Goal: Information Seeking & Learning: Learn about a topic

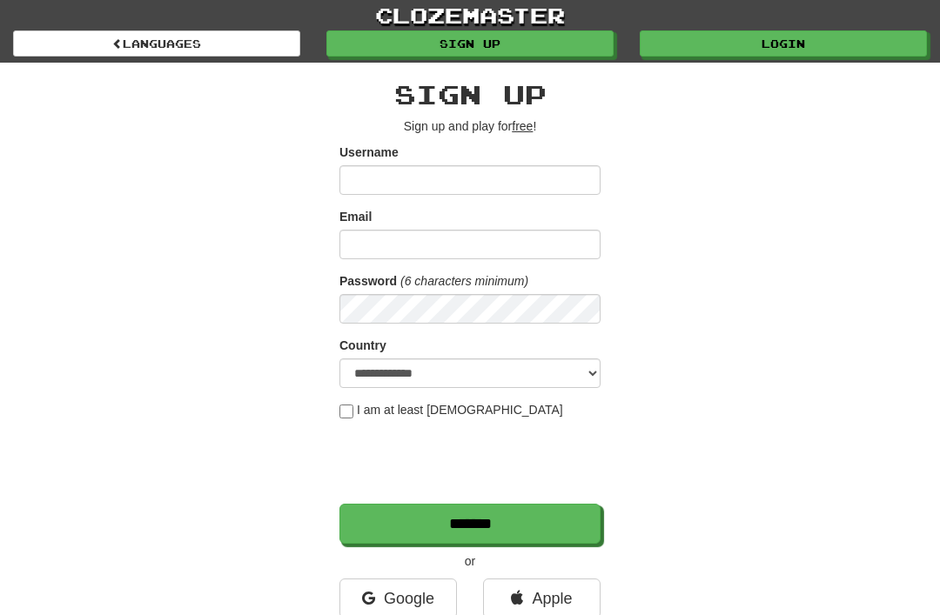
click at [538, 168] on input "Username" at bounding box center [469, 180] width 261 height 30
type input "********"
click at [802, 44] on link "Login" at bounding box center [783, 43] width 287 height 26
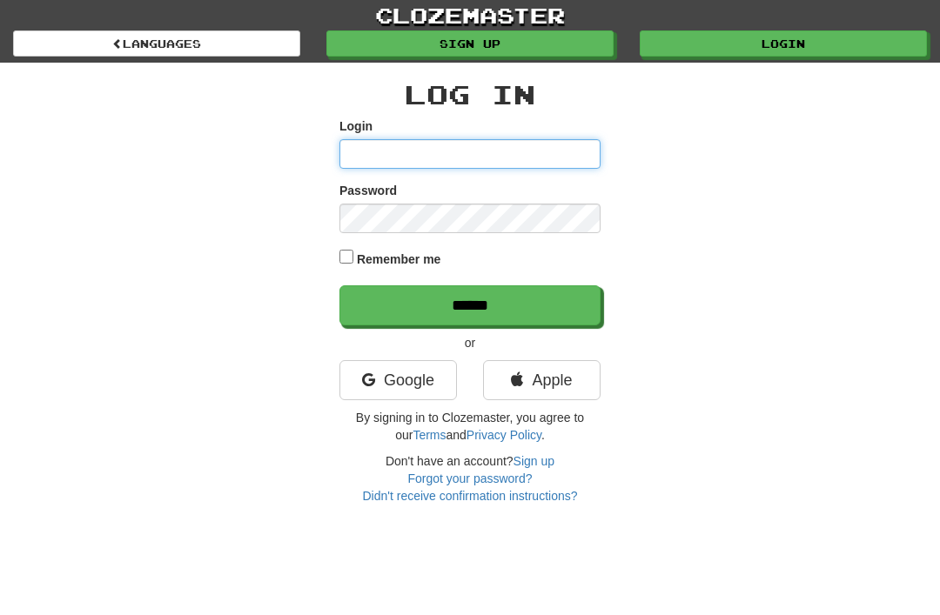
type input "**********"
click at [470, 304] on input "******" at bounding box center [469, 305] width 261 height 40
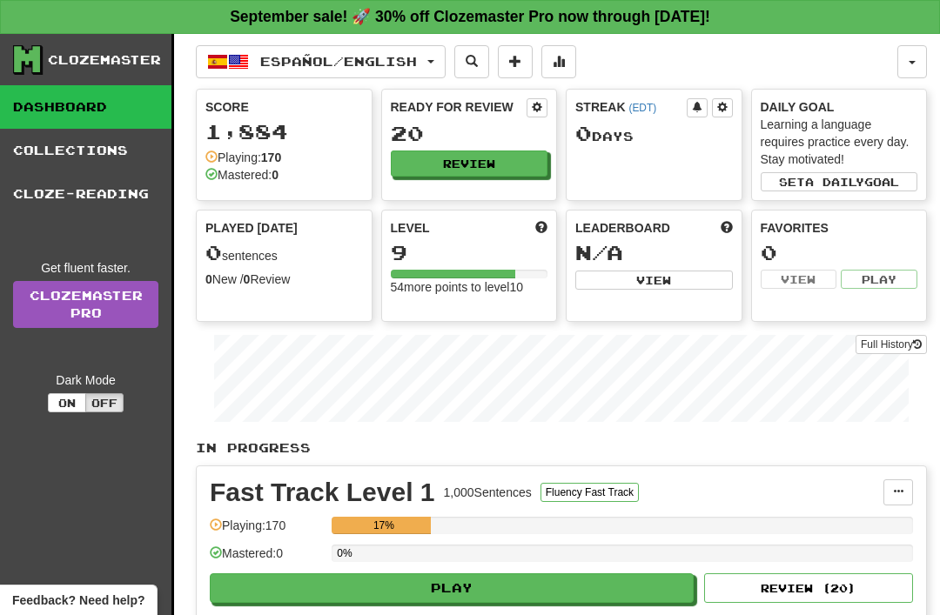
click at [533, 61] on button at bounding box center [515, 61] width 35 height 33
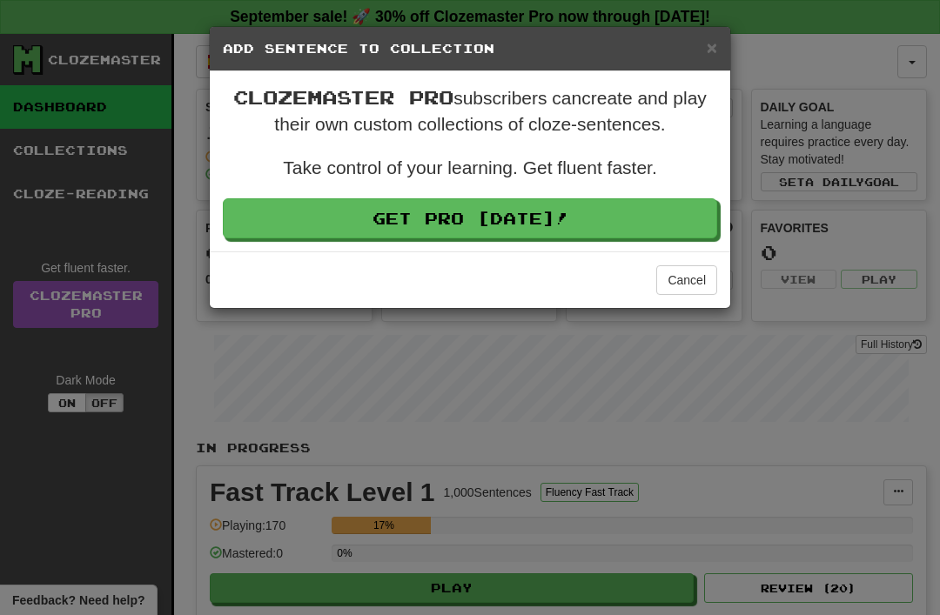
click at [713, 57] on span "×" at bounding box center [712, 47] width 10 height 20
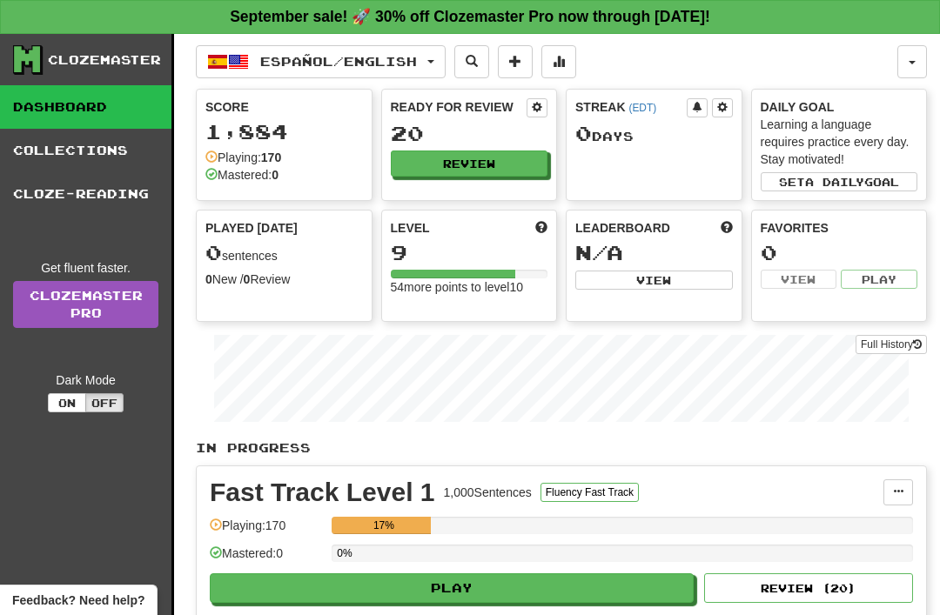
click at [446, 64] on button "Español / English" at bounding box center [321, 61] width 250 height 33
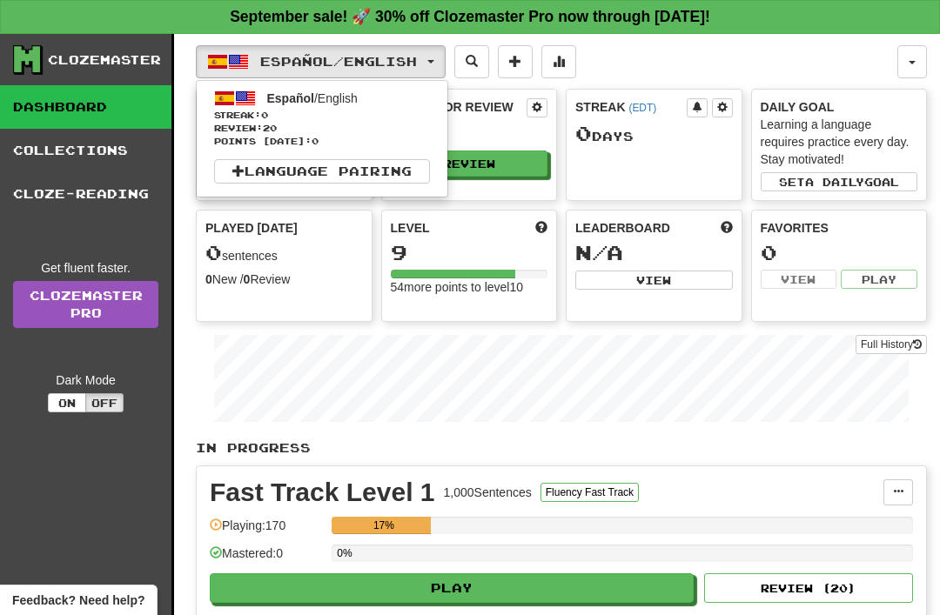
click at [319, 107] on link "Español / English Streak: 0 Review: 20 Points [DATE]: 0" at bounding box center [322, 117] width 251 height 65
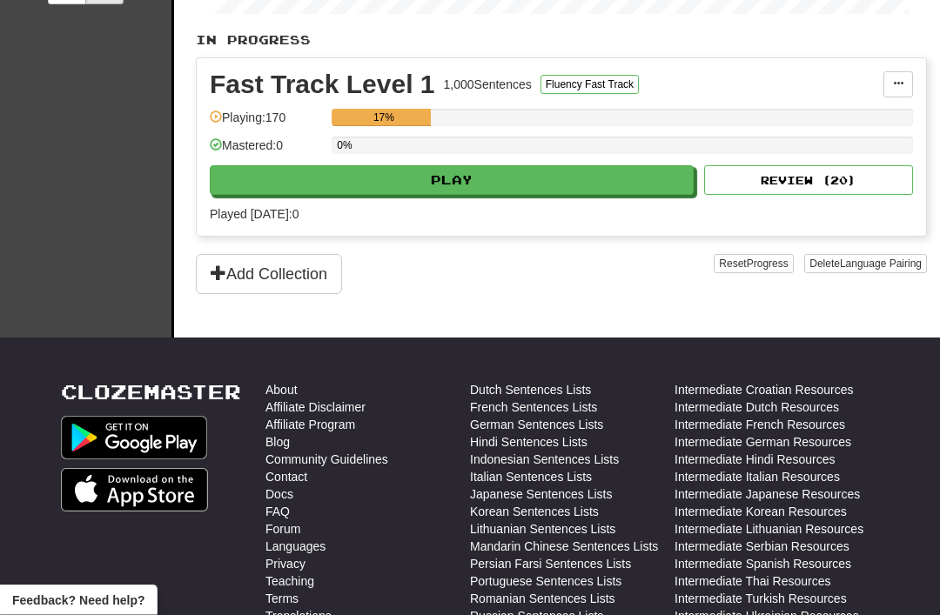
scroll to position [366, 0]
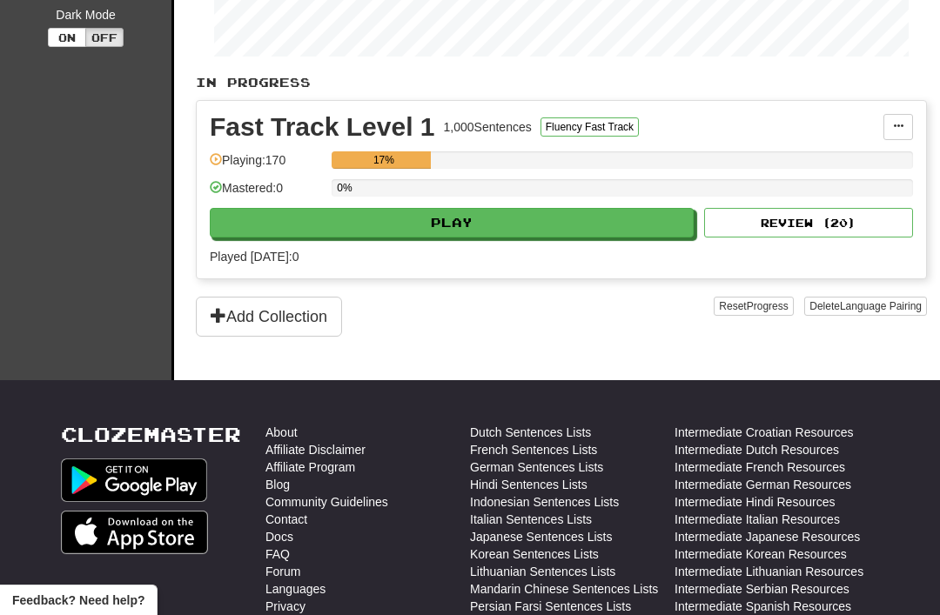
click at [325, 321] on button "Add Collection" at bounding box center [269, 317] width 146 height 40
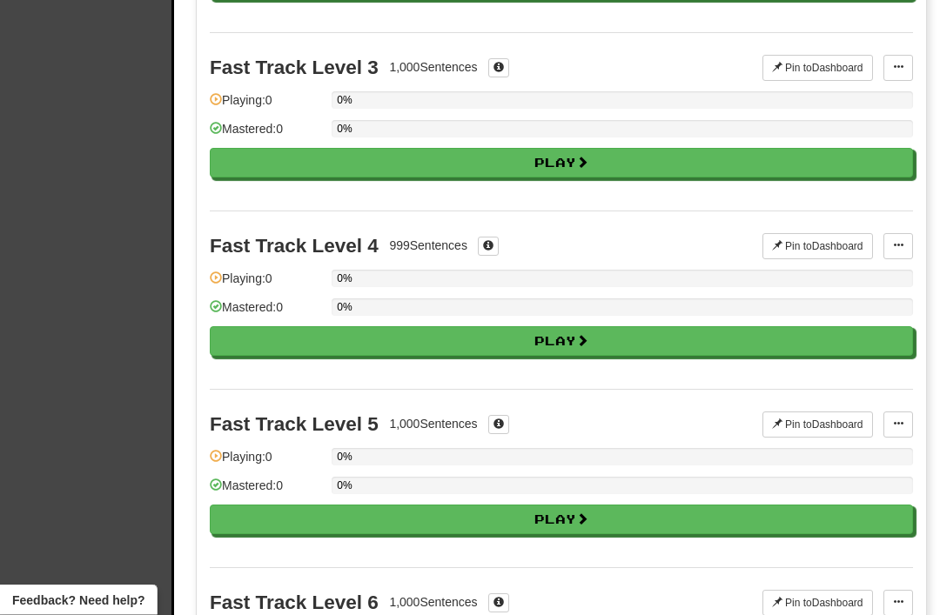
scroll to position [528, 0]
click at [758, 346] on button "Play" at bounding box center [561, 341] width 703 height 30
select select "**"
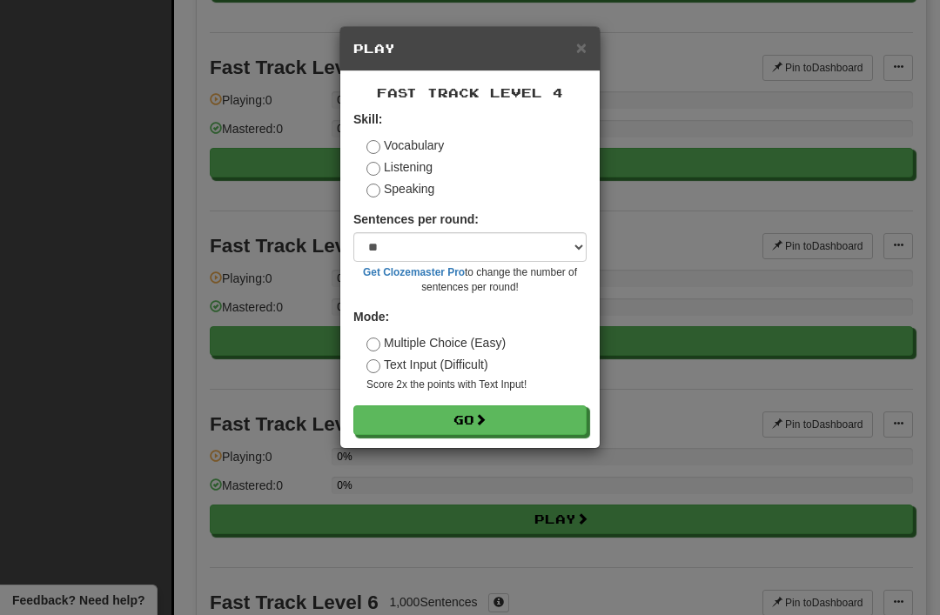
click at [430, 191] on label "Speaking" at bounding box center [400, 188] width 68 height 17
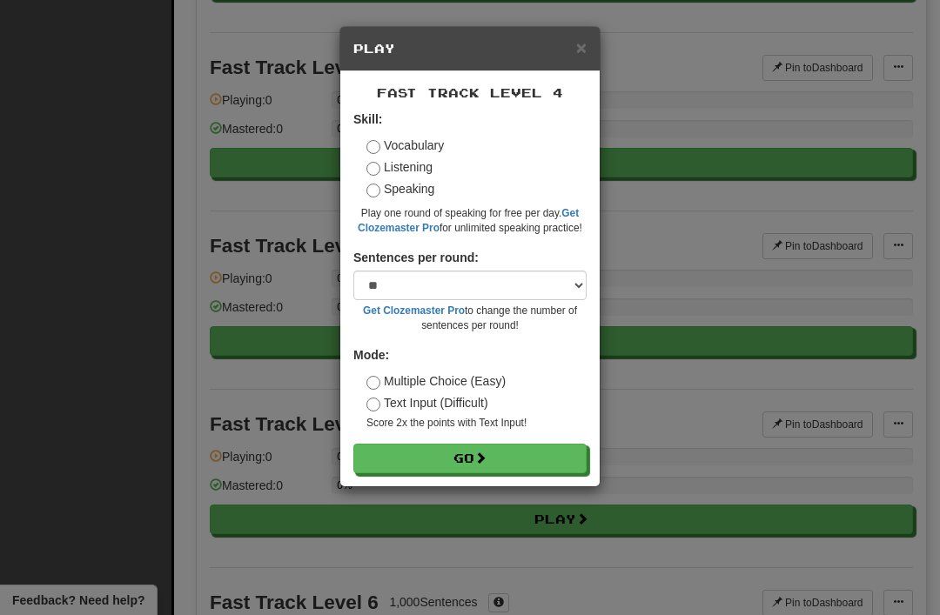
click at [487, 467] on button "Go" at bounding box center [469, 459] width 233 height 30
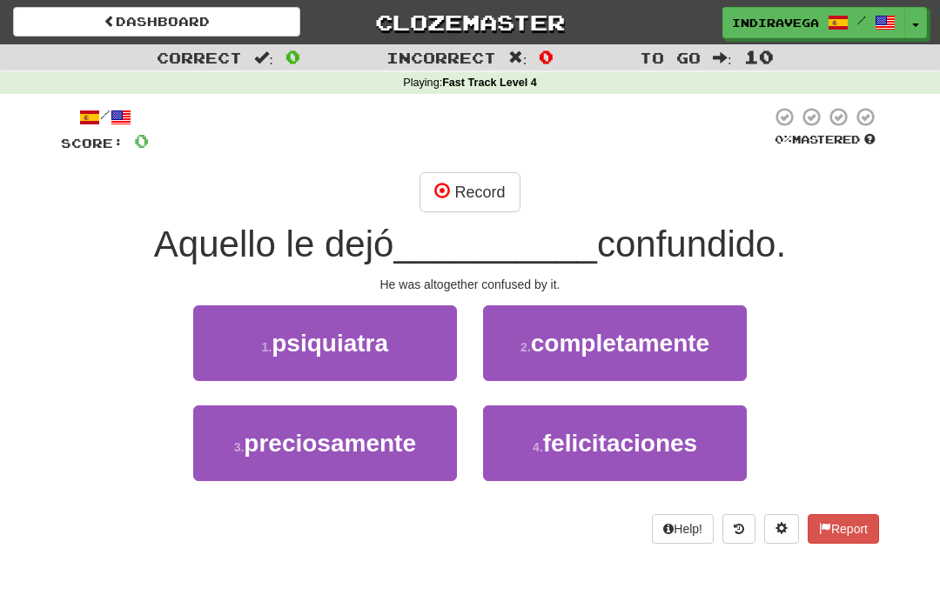
click at [716, 324] on button "2 . completamente" at bounding box center [615, 344] width 264 height 76
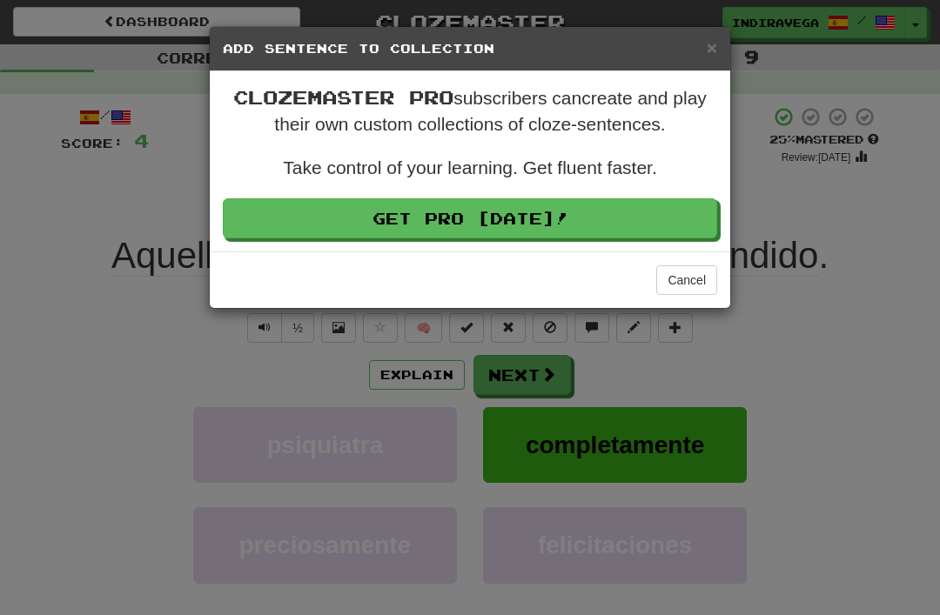
click at [694, 285] on button "Cancel" at bounding box center [686, 280] width 61 height 30
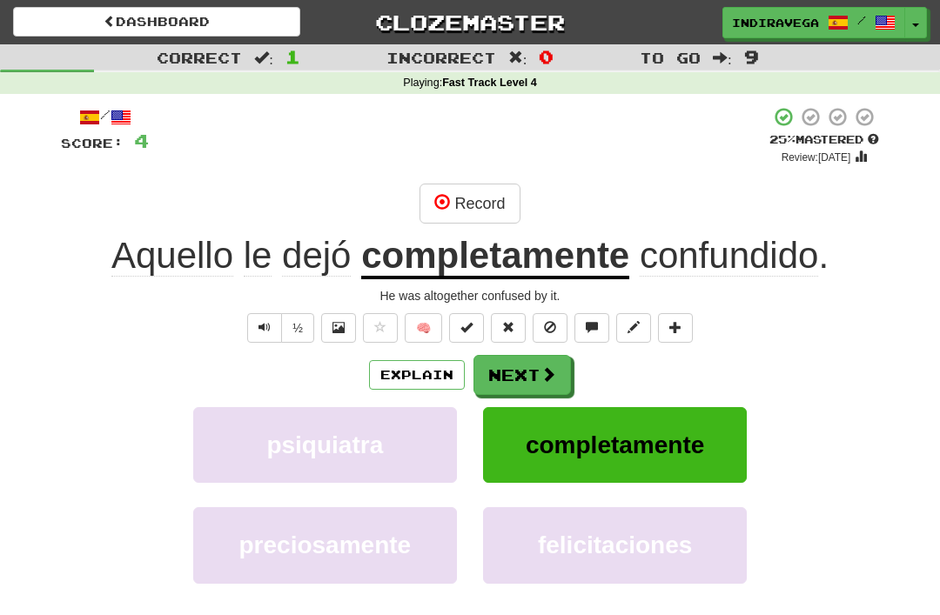
click at [549, 369] on span at bounding box center [549, 374] width 16 height 16
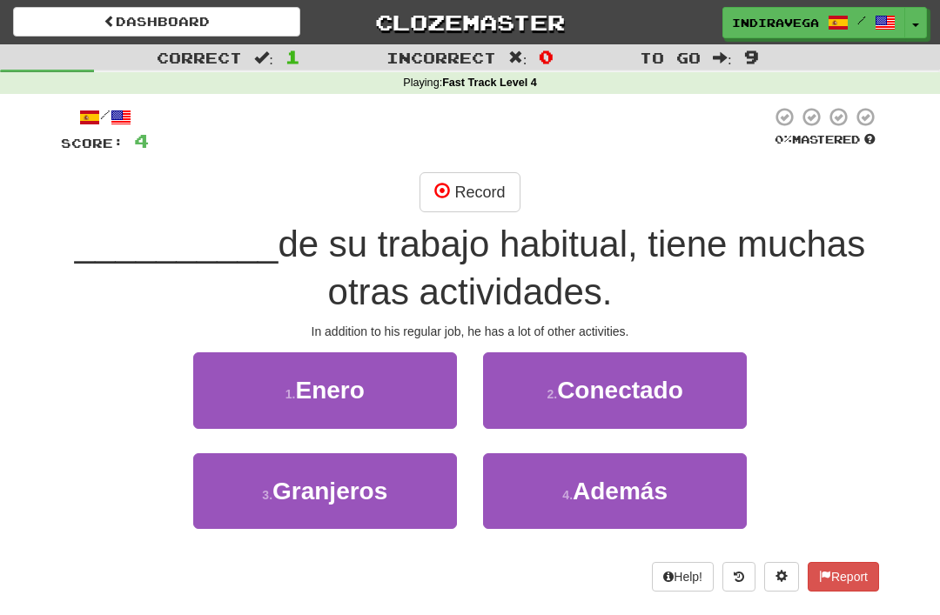
click at [638, 499] on span "Además" at bounding box center [620, 491] width 95 height 27
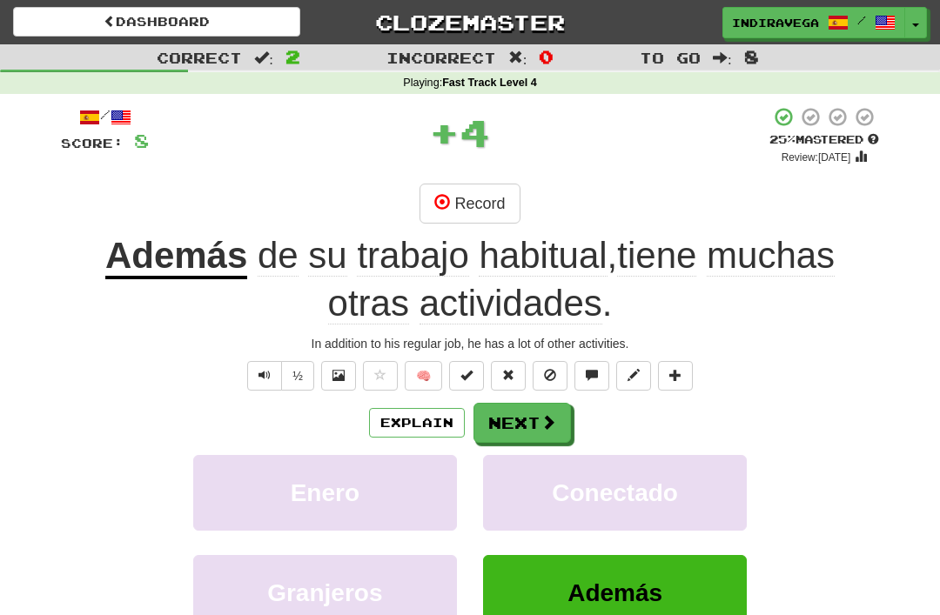
click at [560, 415] on button "Next" at bounding box center [522, 423] width 97 height 40
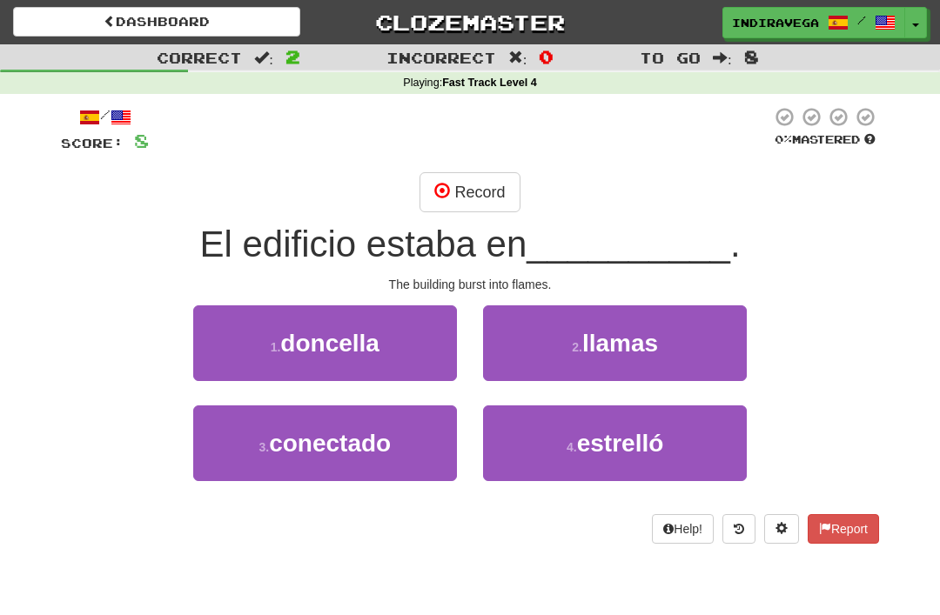
click at [386, 339] on button "1 . doncella" at bounding box center [325, 344] width 264 height 76
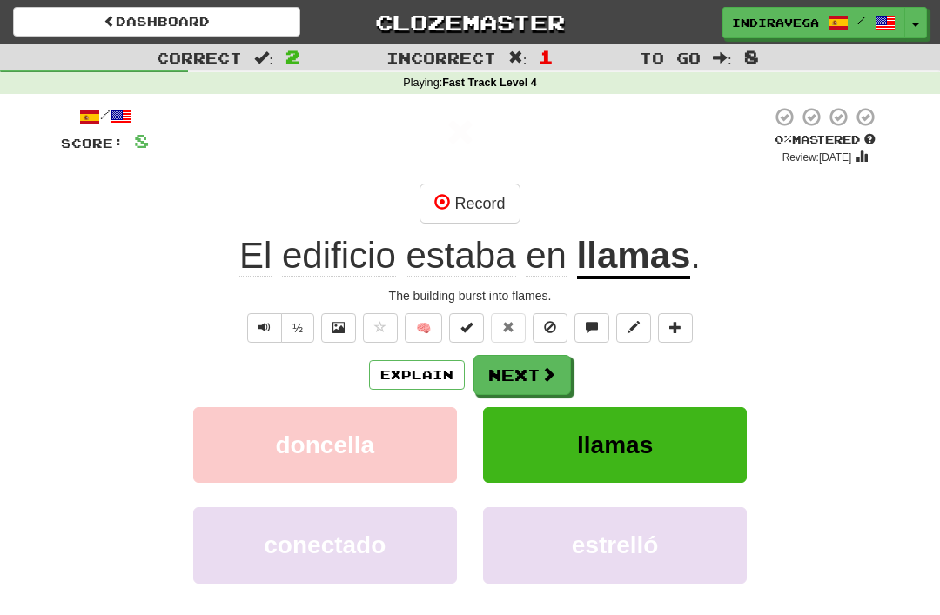
click at [555, 372] on span at bounding box center [549, 374] width 16 height 16
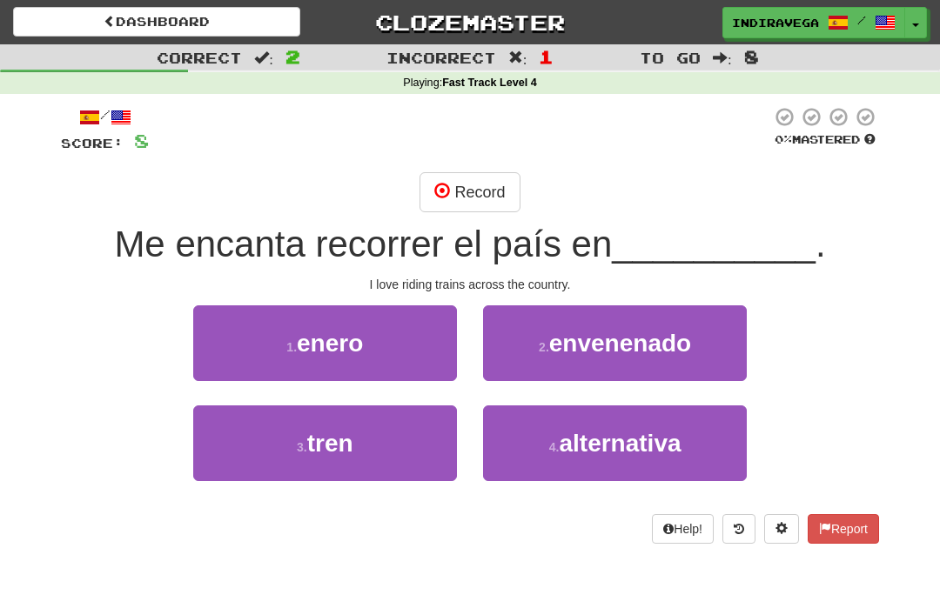
click at [917, 204] on div "Correct : 2 Incorrect : 1 To go : 8 Playing : Fast Track Level 4 / Score: 8 0 %…" at bounding box center [470, 306] width 940 height 524
click at [908, 202] on div "Correct : 2 Incorrect : 1 To go : 8 Playing : Fast Track Level 4 / Score: 8 0 %…" at bounding box center [470, 306] width 940 height 524
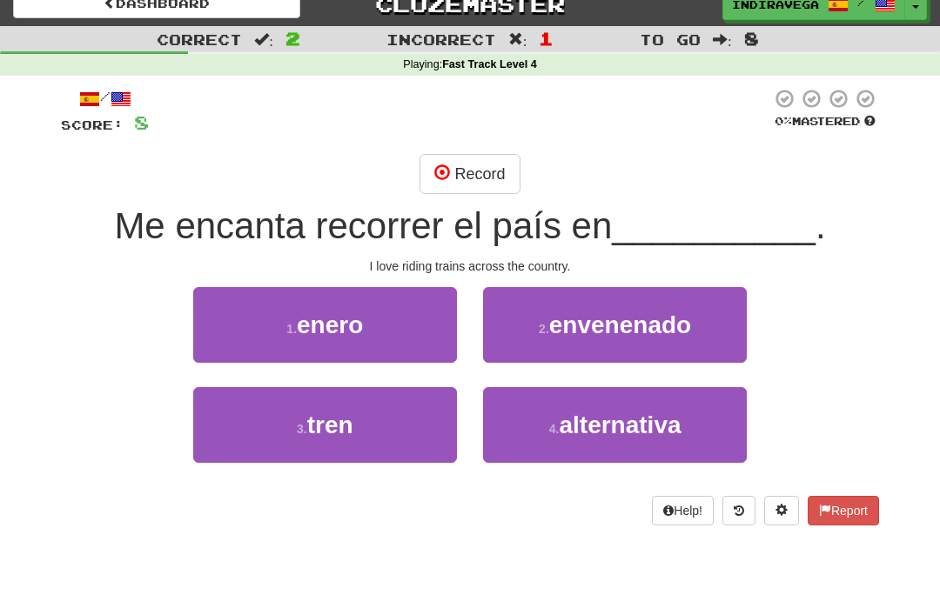
scroll to position [18, 0]
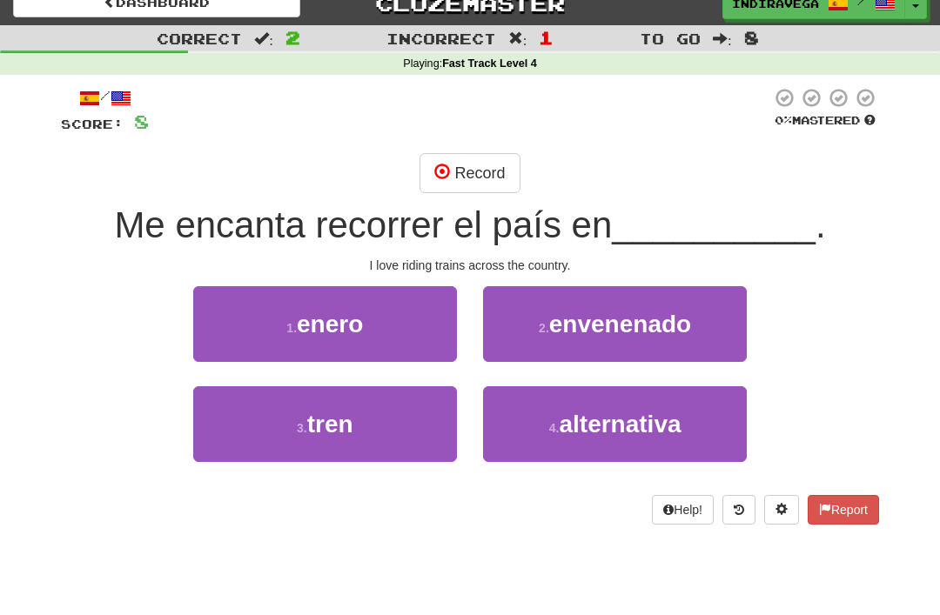
click at [937, 369] on div "Correct : 2 Incorrect : 1 To go : 8 Playing : Fast Track Level 4 / Score: 8 0 %…" at bounding box center [470, 288] width 940 height 524
click at [386, 423] on button "3 . tren" at bounding box center [325, 425] width 264 height 76
click at [433, 363] on button "1 . enero" at bounding box center [325, 325] width 264 height 76
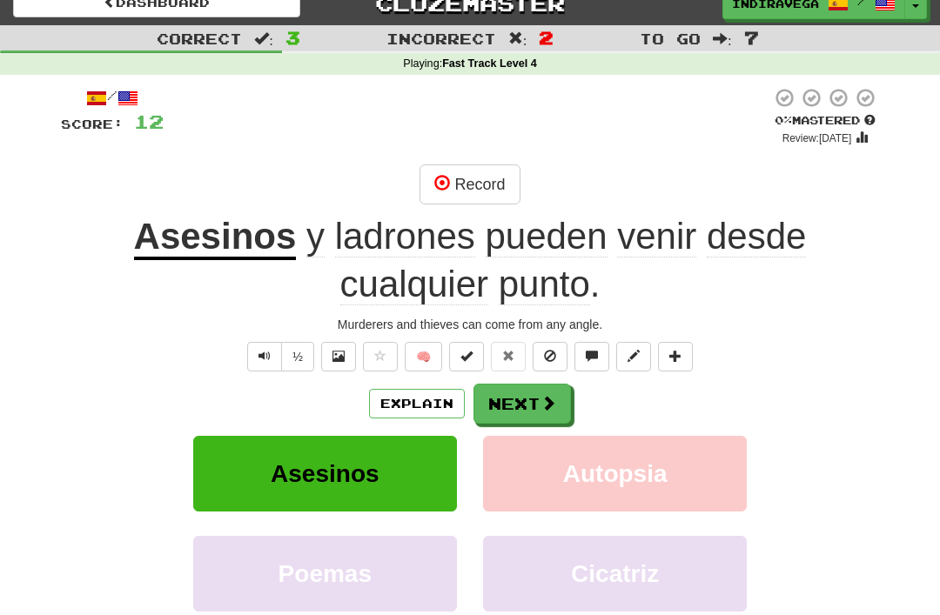
scroll to position [22, 0]
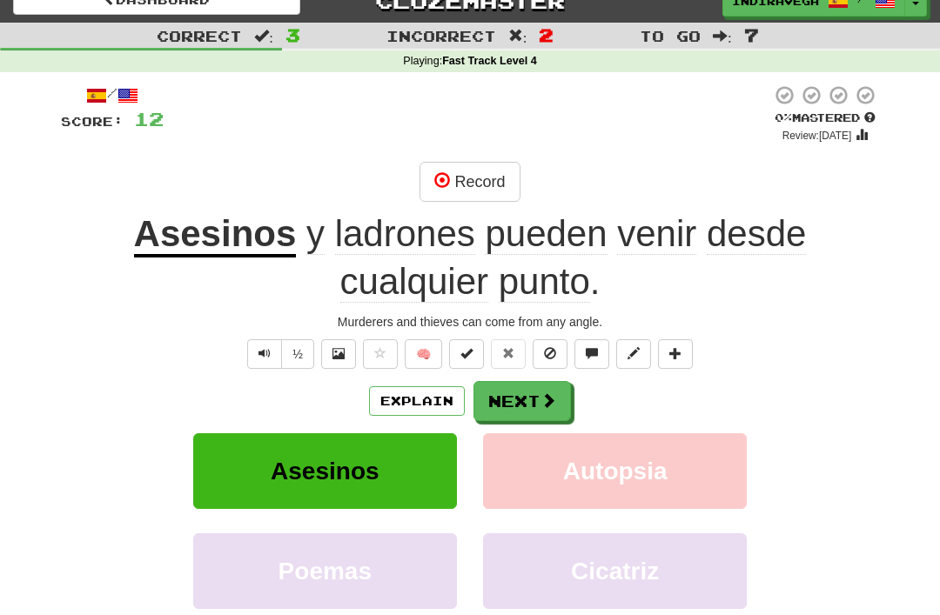
click at [545, 402] on span at bounding box center [549, 401] width 16 height 16
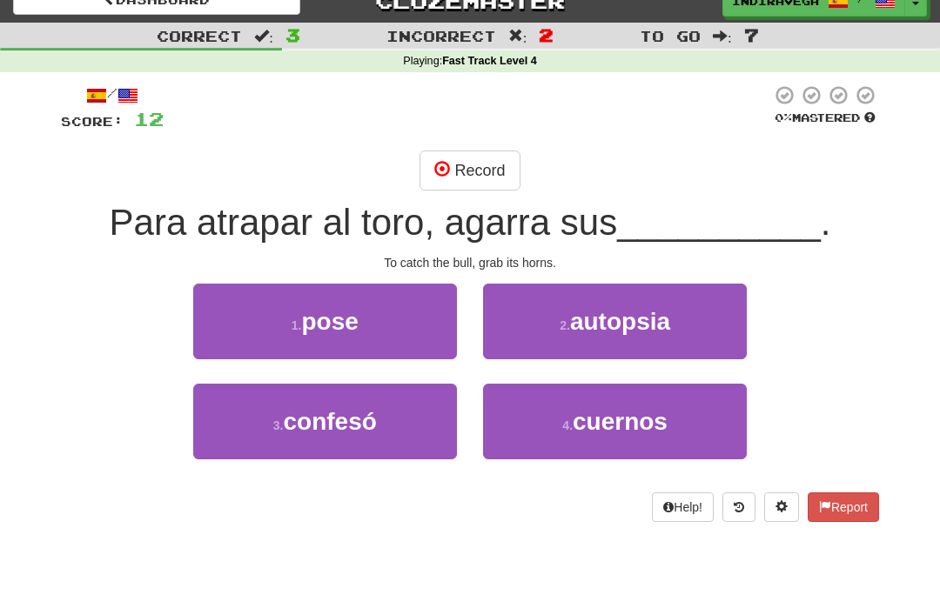
click at [640, 429] on span "cuernos" at bounding box center [620, 421] width 95 height 27
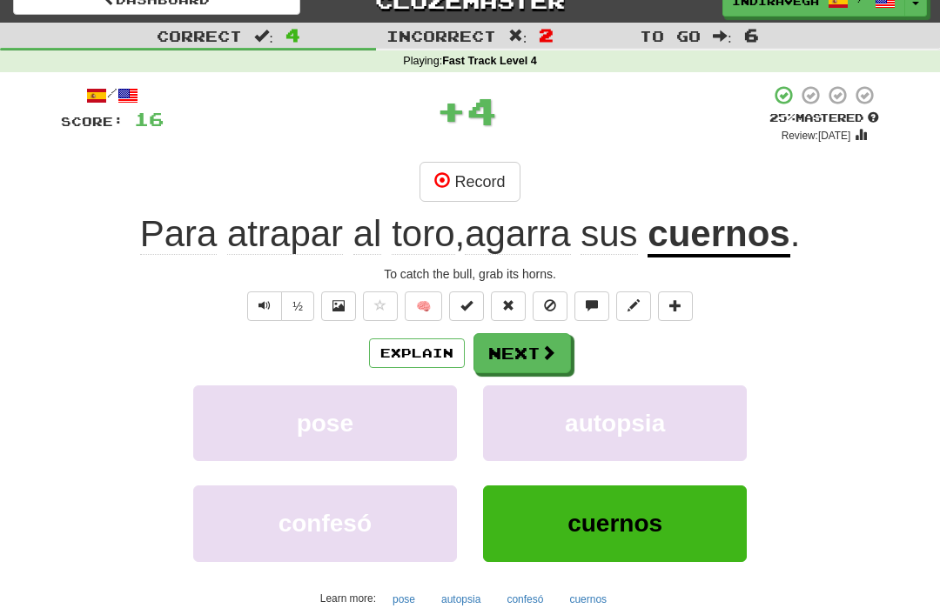
click at [528, 368] on button "Next" at bounding box center [522, 353] width 97 height 40
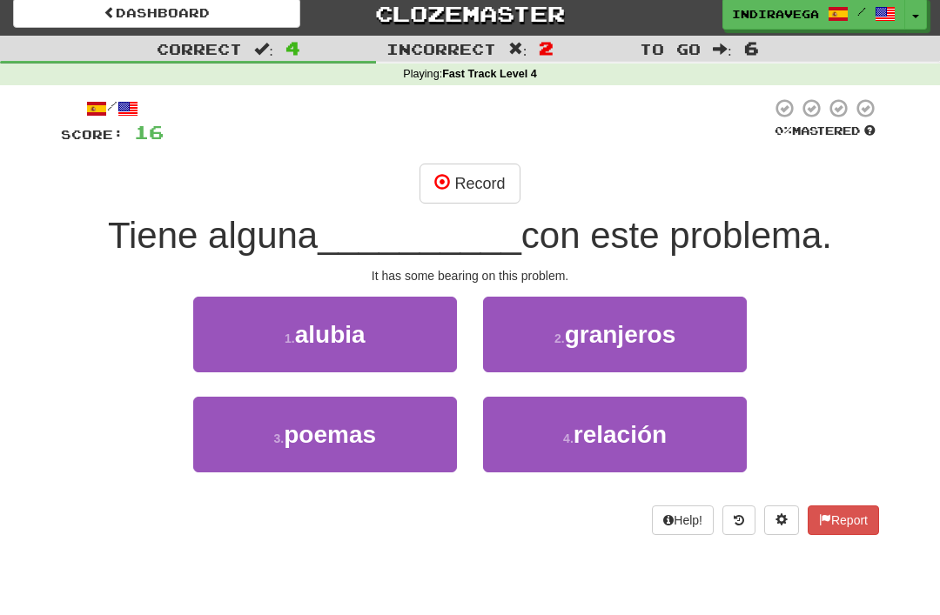
scroll to position [0, 0]
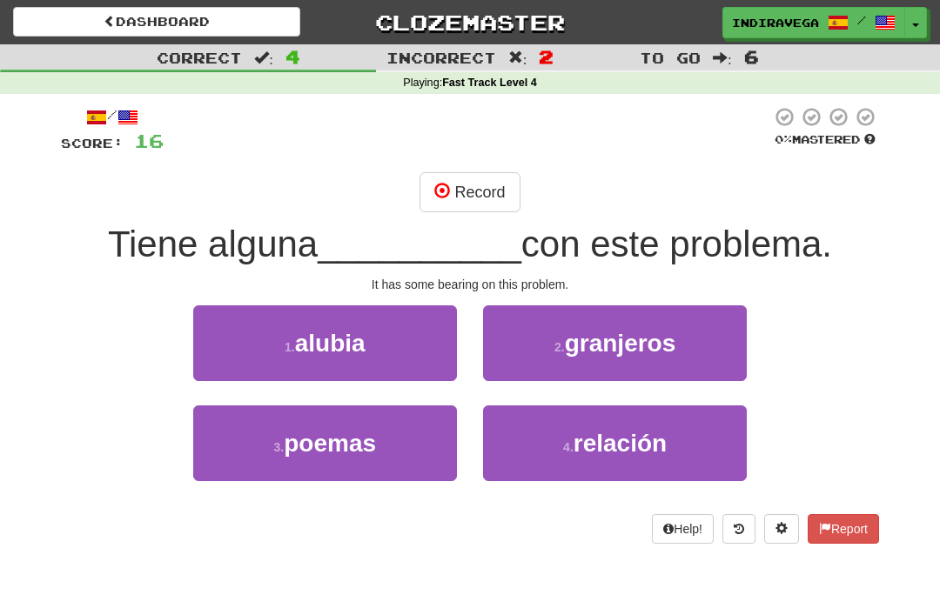
click at [399, 346] on button "1 . alubia" at bounding box center [325, 344] width 264 height 76
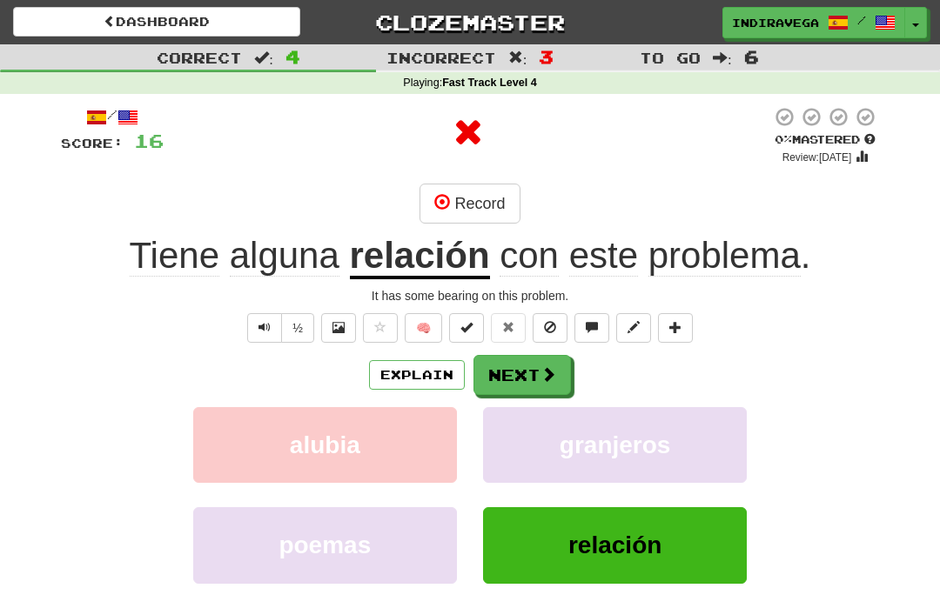
click at [555, 382] on button "Next" at bounding box center [522, 375] width 97 height 40
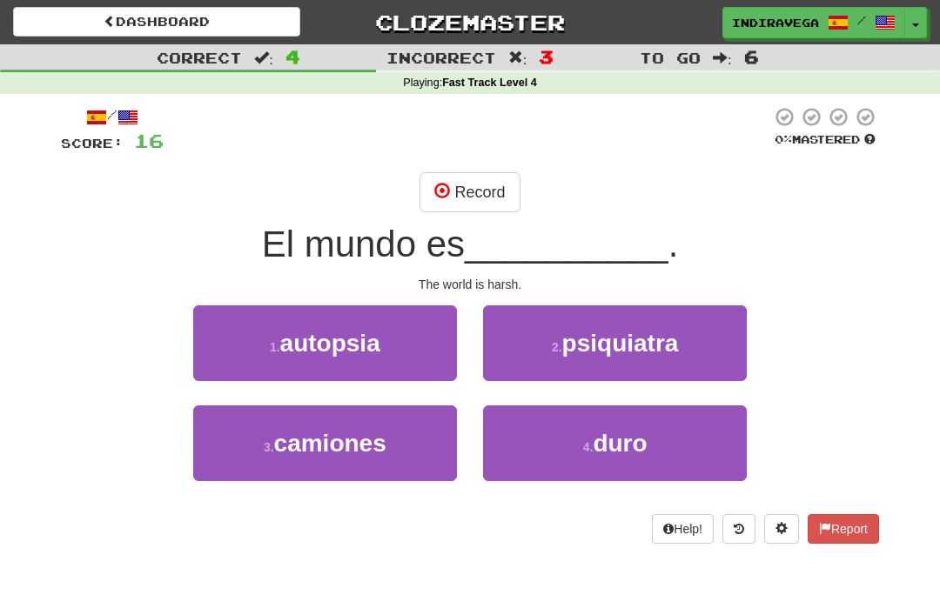
click at [642, 448] on span "duro" at bounding box center [620, 443] width 54 height 27
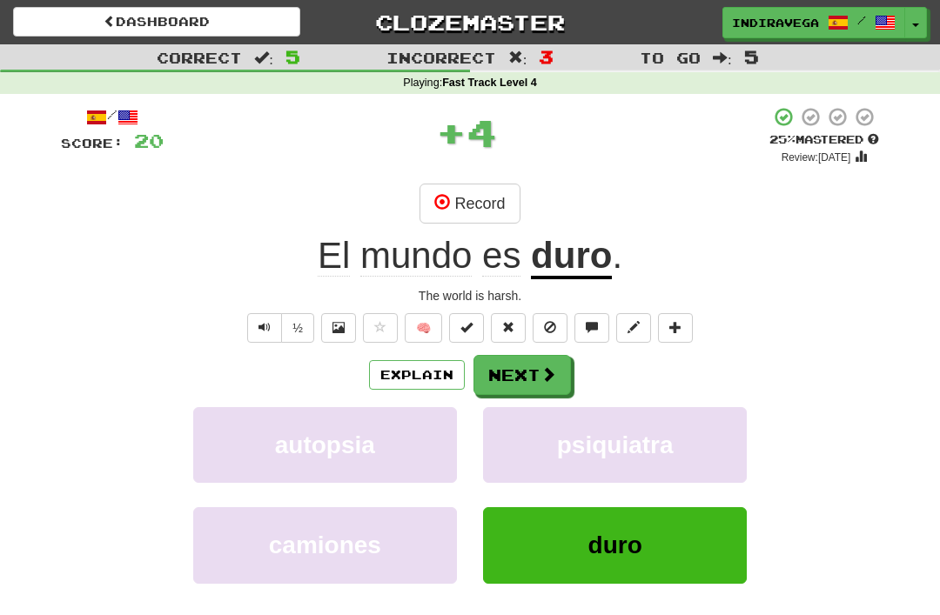
click at [560, 355] on button "Next" at bounding box center [522, 375] width 97 height 40
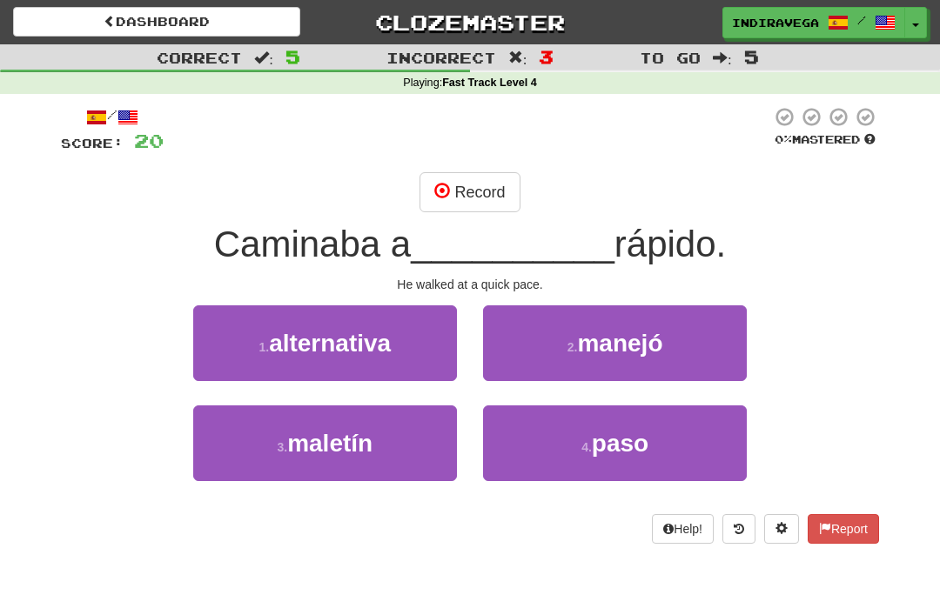
click at [643, 451] on span "paso" at bounding box center [620, 443] width 57 height 27
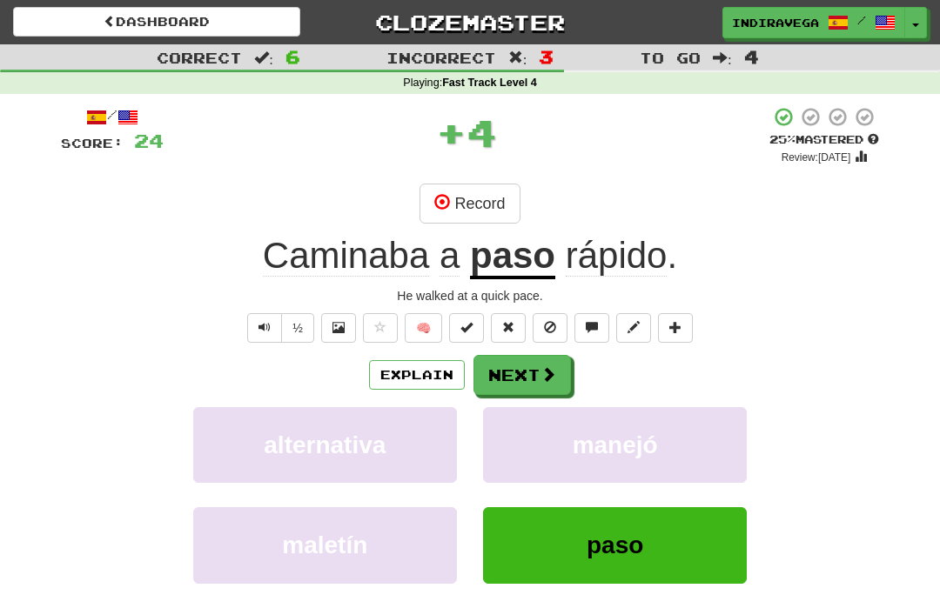
click at [543, 374] on span at bounding box center [549, 374] width 16 height 16
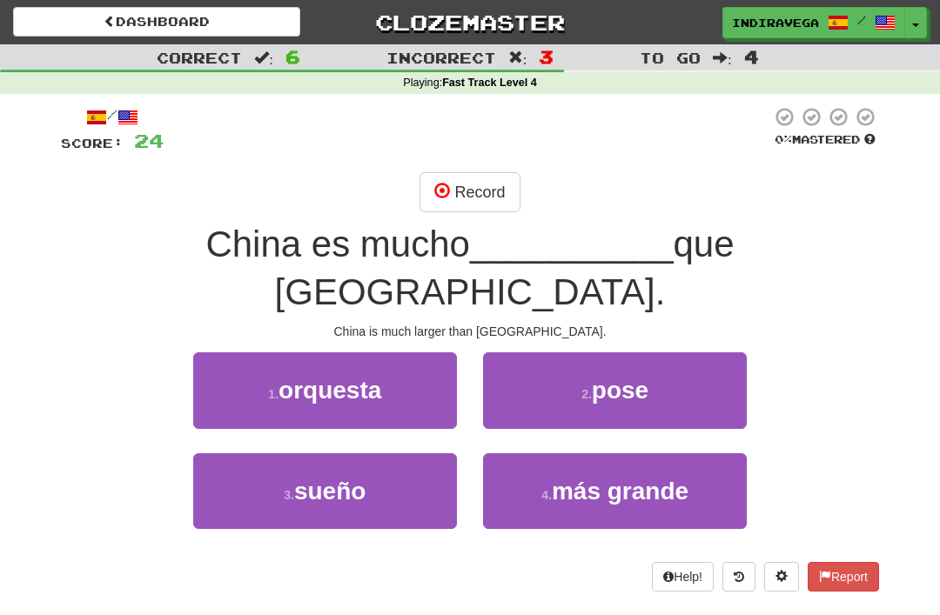
click at [627, 478] on span "más grande" at bounding box center [620, 491] width 137 height 27
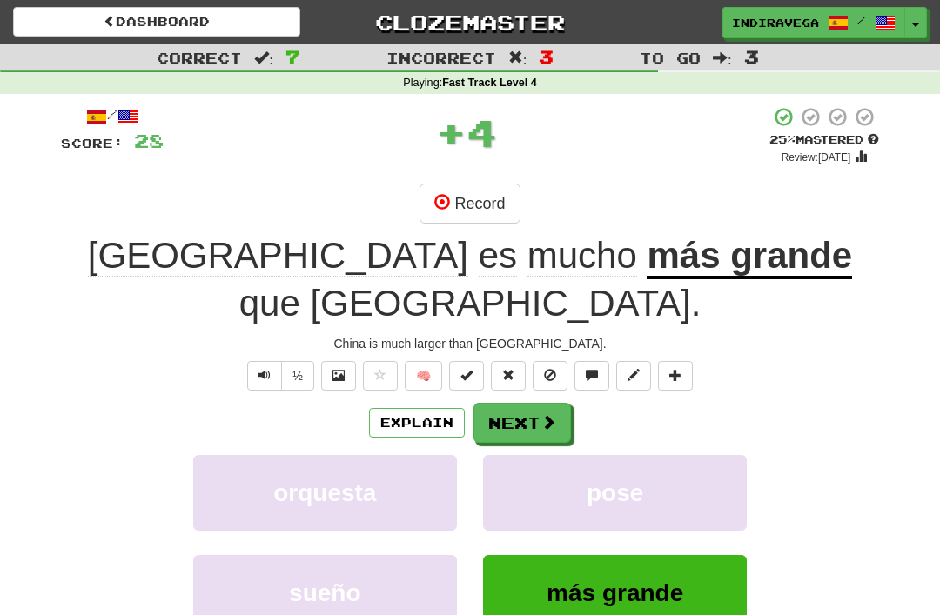
click at [561, 403] on button "Next" at bounding box center [522, 423] width 97 height 40
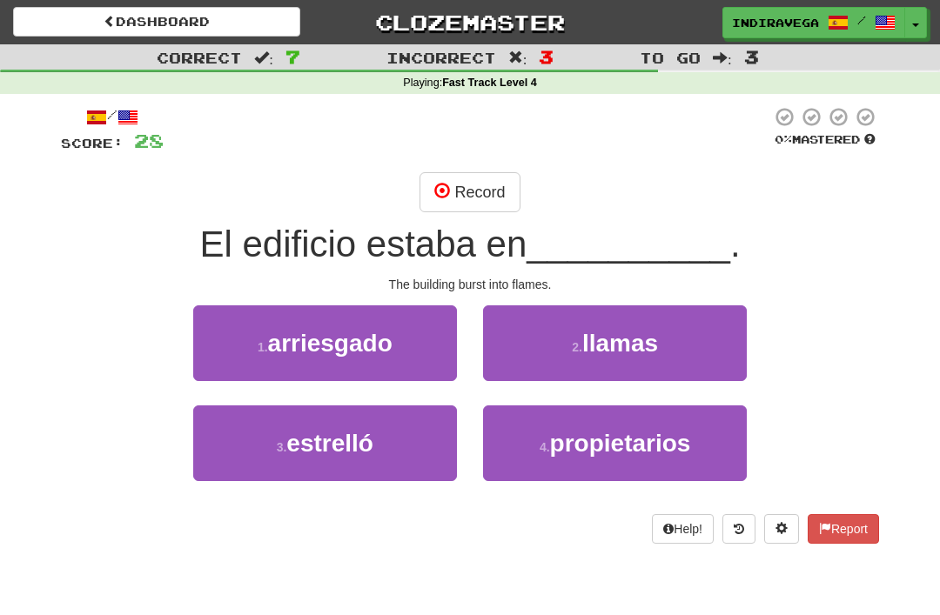
click at [683, 344] on button "2 . llamas" at bounding box center [615, 344] width 264 height 76
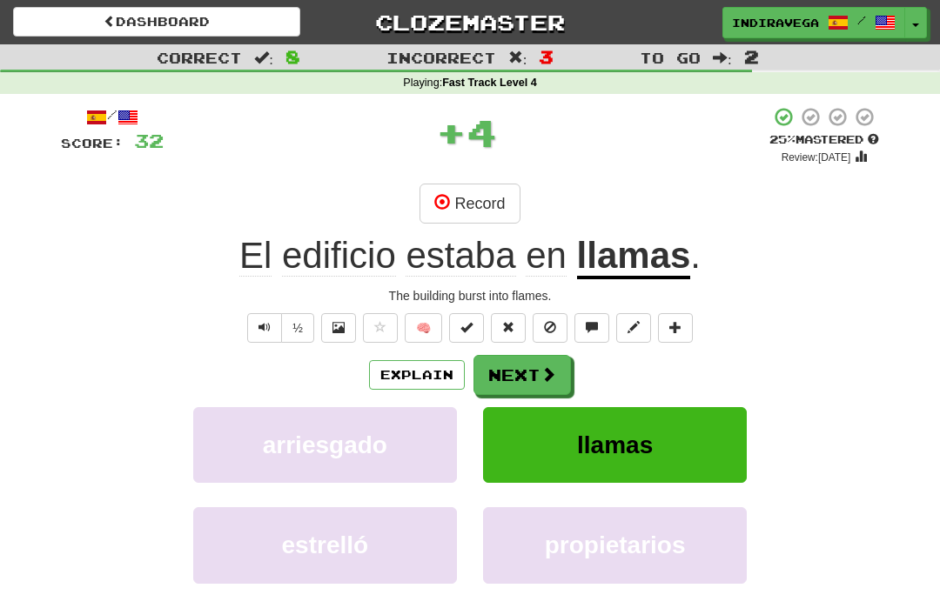
click at [553, 379] on span at bounding box center [549, 374] width 16 height 16
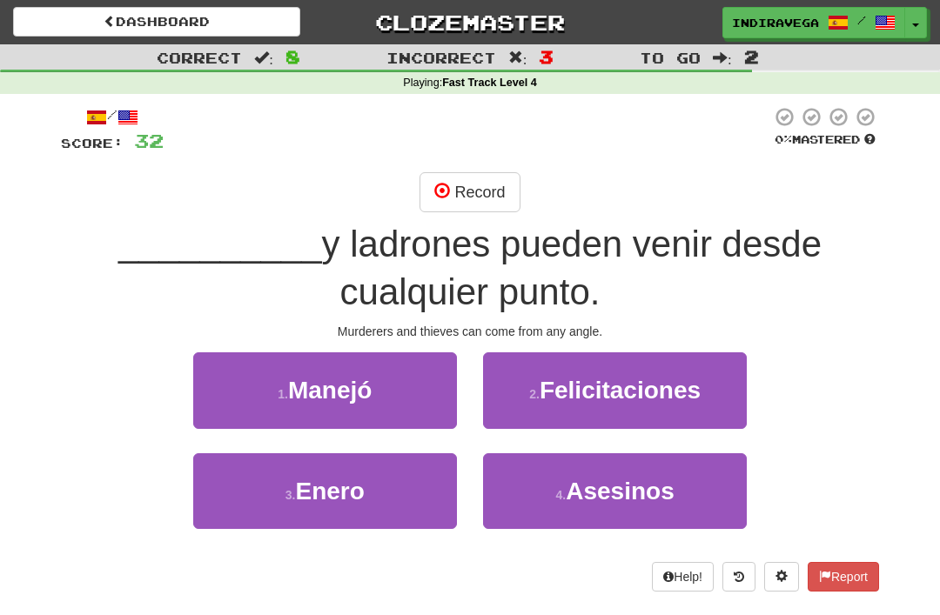
click at [600, 501] on span "Asesinos" at bounding box center [620, 491] width 109 height 27
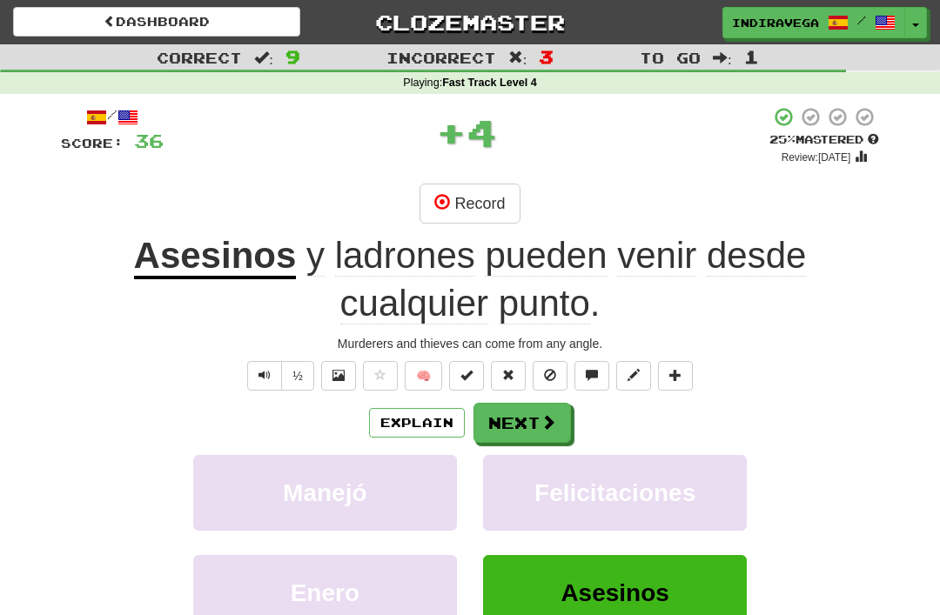
click at [552, 414] on span at bounding box center [549, 422] width 16 height 16
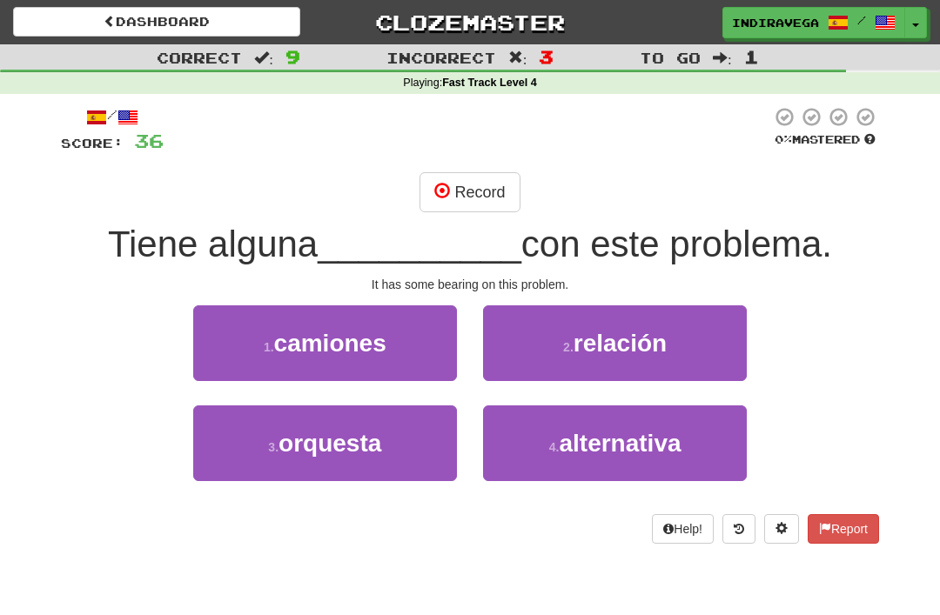
click at [658, 350] on span "relación" at bounding box center [620, 343] width 93 height 27
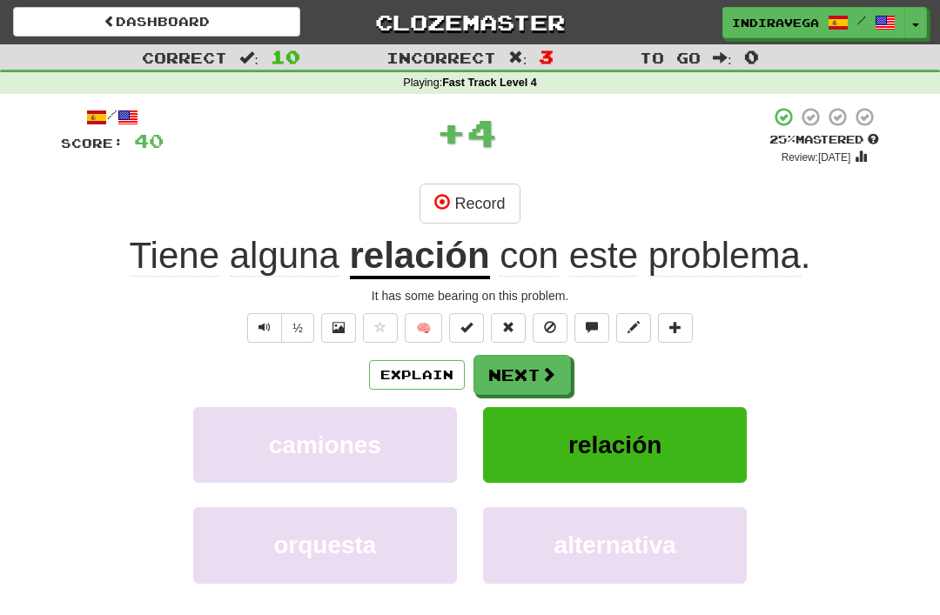
click at [563, 376] on button "Next" at bounding box center [522, 375] width 97 height 40
